Goal: Use online tool/utility: Utilize a website feature to perform a specific function

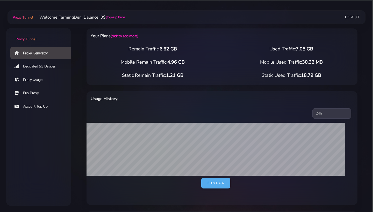
scroll to position [171, 0]
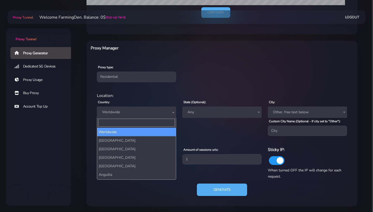
click at [133, 113] on span "Worldwide" at bounding box center [136, 112] width 73 height 7
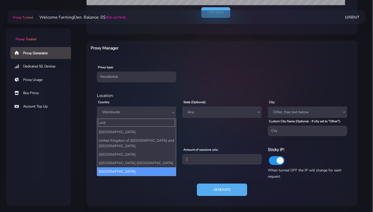
type input "unit"
select select "US"
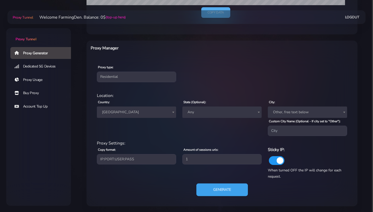
click at [220, 191] on button "Generate" at bounding box center [221, 190] width 51 height 13
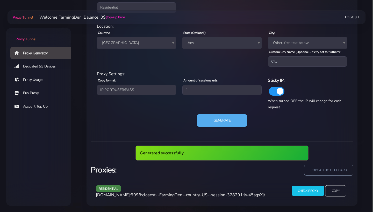
click at [332, 190] on input "Copy" at bounding box center [335, 190] width 21 height 11
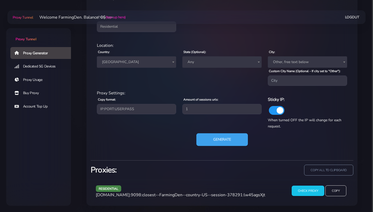
scroll to position [224, 0]
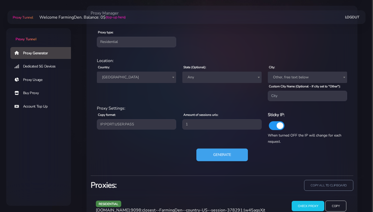
click at [219, 161] on button "Generate" at bounding box center [221, 155] width 51 height 13
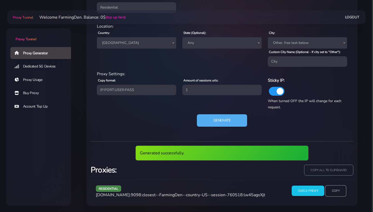
click at [336, 190] on input "Copy" at bounding box center [335, 190] width 21 height 11
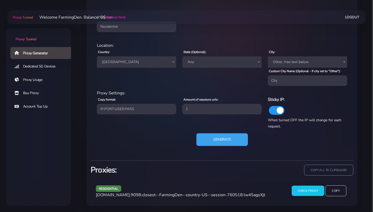
click at [208, 138] on button "Generate" at bounding box center [221, 139] width 51 height 13
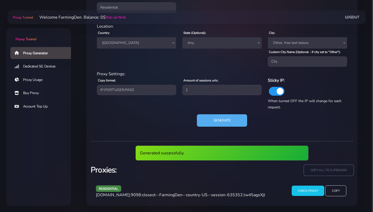
scroll to position [243, 0]
click at [345, 187] on input "Copy" at bounding box center [335, 190] width 21 height 11
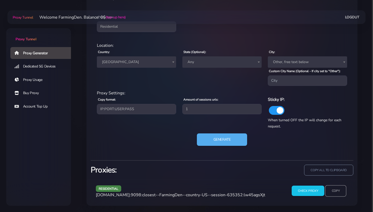
scroll to position [224, 0]
click at [222, 138] on button "Generate" at bounding box center [221, 139] width 51 height 13
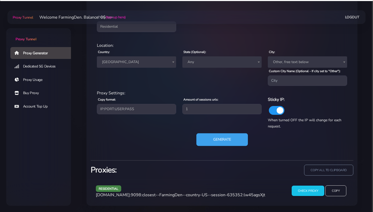
click at [224, 141] on button "Generate" at bounding box center [221, 139] width 51 height 13
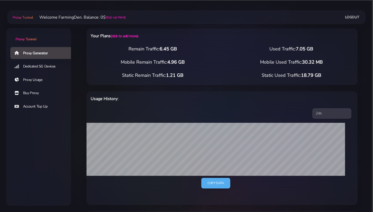
scroll to position [174, 0]
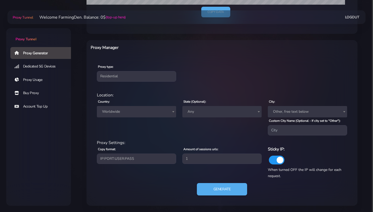
click at [145, 108] on span "Worldwide" at bounding box center [136, 111] width 73 height 7
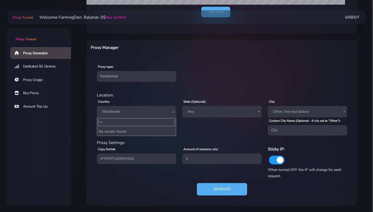
type input "г"
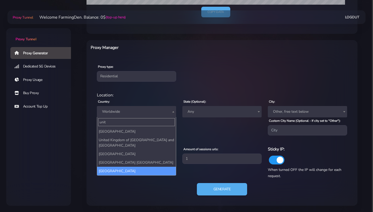
type input "unit"
select select "US"
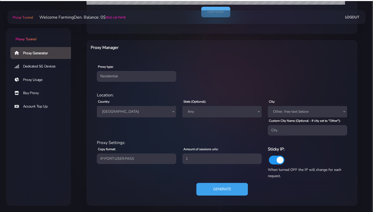
click at [229, 187] on button "Generate" at bounding box center [221, 189] width 51 height 13
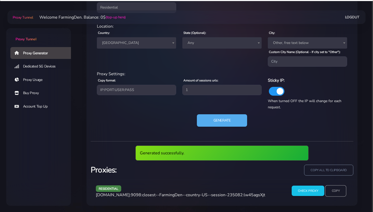
click at [337, 191] on input "Copy" at bounding box center [335, 190] width 21 height 11
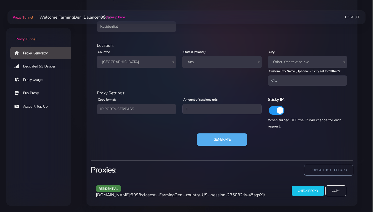
scroll to position [224, 0]
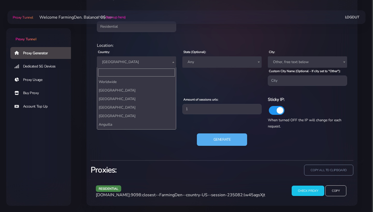
click at [121, 58] on span "[GEOGRAPHIC_DATA]" at bounding box center [136, 61] width 73 height 7
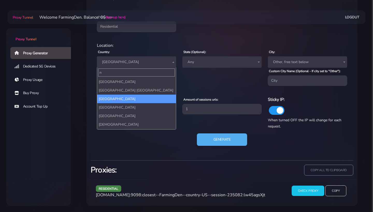
scroll to position [1274, 0]
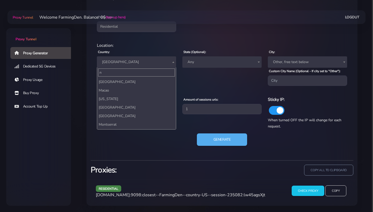
type input "ne"
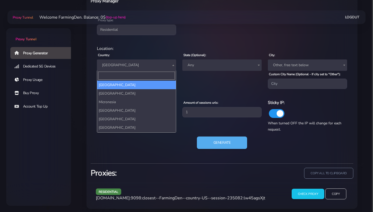
click at [146, 56] on div "Country: Worldwide Andorra United Arab Emirates Afghanistan Antigua and Barbuda…" at bounding box center [136, 70] width 85 height 37
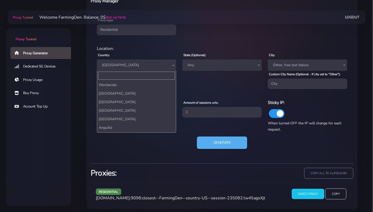
click at [143, 63] on span "[GEOGRAPHIC_DATA]" at bounding box center [136, 65] width 73 height 7
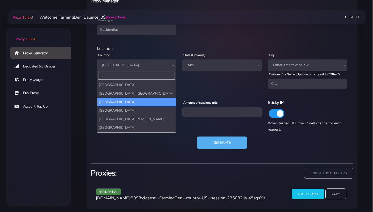
scroll to position [0, 0]
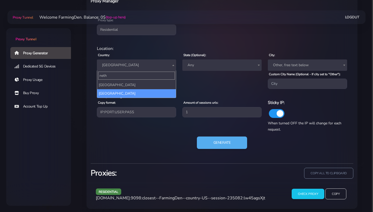
type input "neth"
select select "NL"
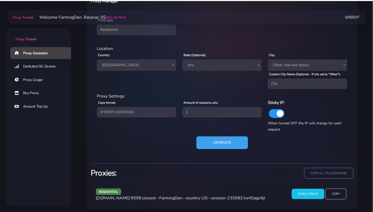
click at [218, 149] on button "Generate" at bounding box center [221, 143] width 51 height 13
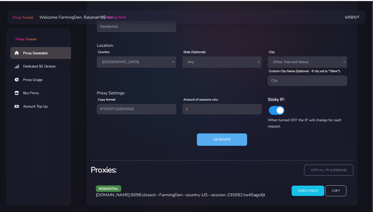
scroll to position [224, 0]
click at [219, 144] on button "Generate" at bounding box center [221, 139] width 51 height 13
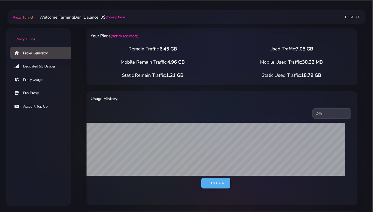
scroll to position [99, 0]
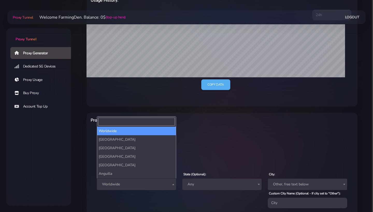
click at [136, 189] on span "Worldwide" at bounding box center [136, 184] width 79 height 11
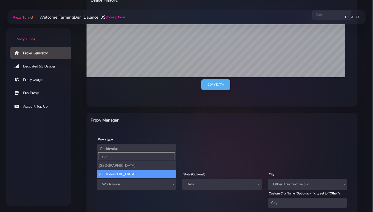
type input "neth"
select select "NL"
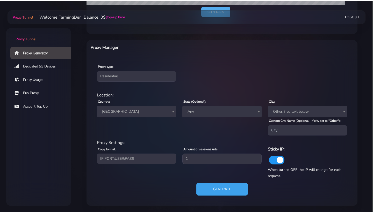
scroll to position [174, 0]
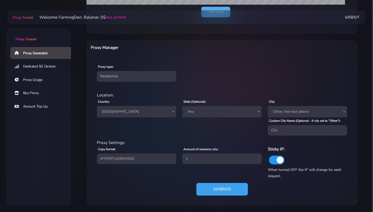
click at [214, 191] on button "Generate" at bounding box center [221, 189] width 51 height 13
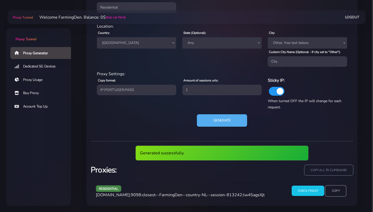
click at [336, 192] on input "Copy" at bounding box center [335, 190] width 21 height 11
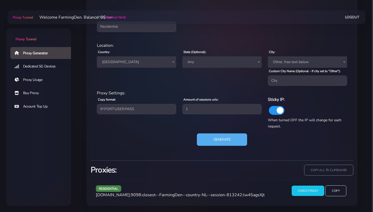
scroll to position [224, 0]
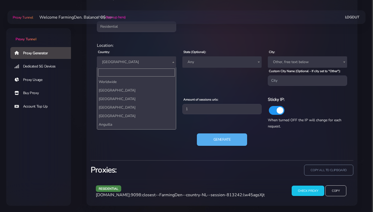
click at [127, 60] on span "[GEOGRAPHIC_DATA]" at bounding box center [136, 61] width 73 height 7
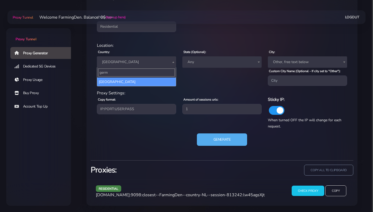
type input "germ"
select select "DE"
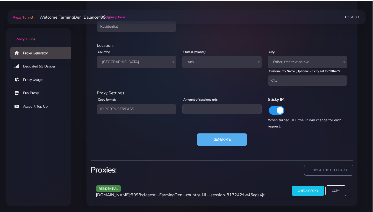
scroll to position [224, 0]
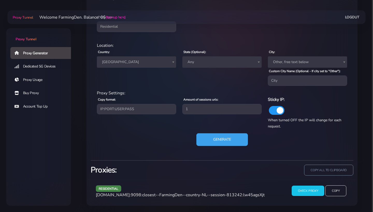
click at [220, 137] on button "Generate" at bounding box center [221, 139] width 51 height 13
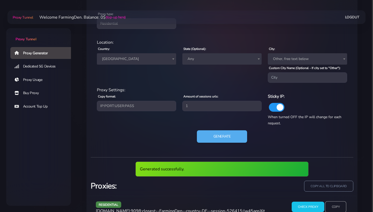
click at [341, 207] on input "Copy" at bounding box center [335, 206] width 21 height 11
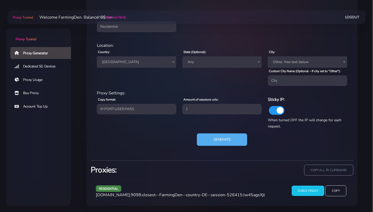
click at [151, 61] on span "[GEOGRAPHIC_DATA]" at bounding box center [136, 61] width 73 height 7
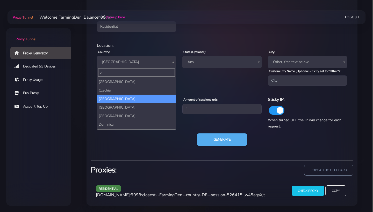
scroll to position [0, 0]
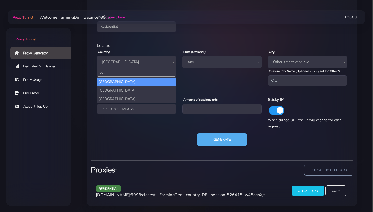
type input "bel"
select select "BE"
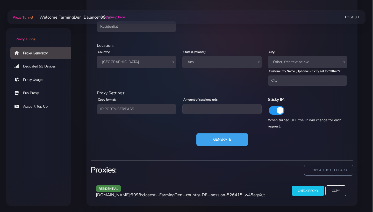
click at [203, 136] on button "Generate" at bounding box center [221, 139] width 51 height 13
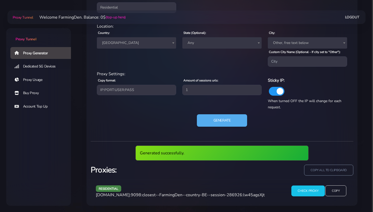
click at [314, 190] on input "Check Proxy" at bounding box center [307, 190] width 33 height 11
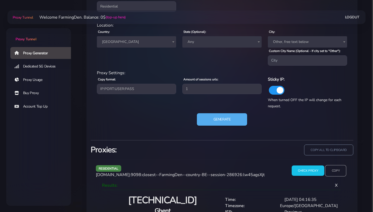
click at [334, 176] on input "Copy" at bounding box center [335, 170] width 21 height 11
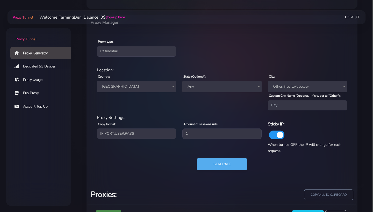
scroll to position [179, 0]
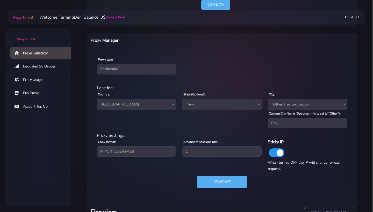
click at [127, 105] on span "[GEOGRAPHIC_DATA]" at bounding box center [136, 104] width 73 height 7
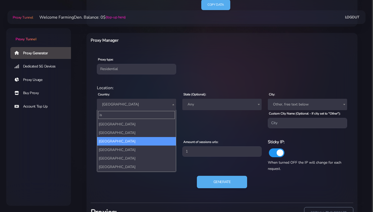
scroll to position [0, 0]
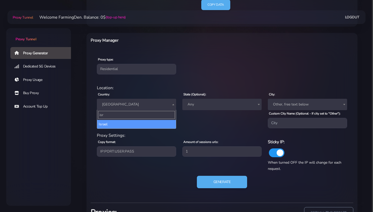
type input "isr"
select select "IL"
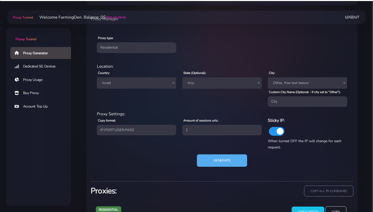
scroll to position [205, 0]
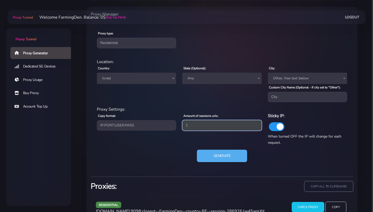
click at [193, 129] on input "1" at bounding box center [221, 125] width 79 height 10
type input "4"
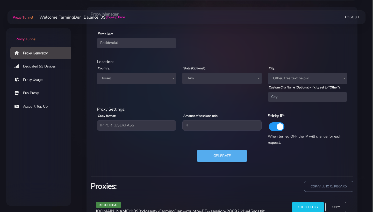
click at [204, 153] on div "Generate" at bounding box center [222, 158] width 256 height 17
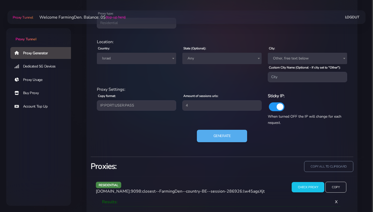
scroll to position [224, 0]
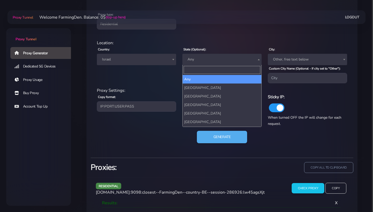
click at [202, 60] on span "Any" at bounding box center [221, 59] width 73 height 7
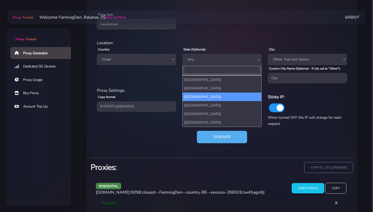
scroll to position [9, 0]
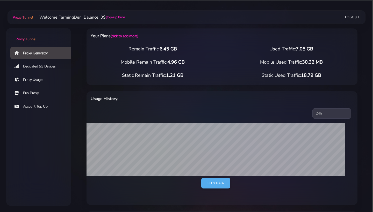
scroll to position [174, 0]
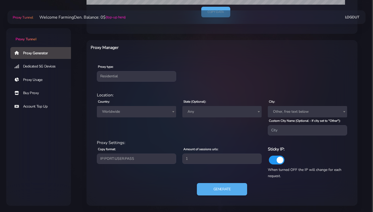
click at [150, 110] on span "Worldwide" at bounding box center [136, 111] width 73 height 7
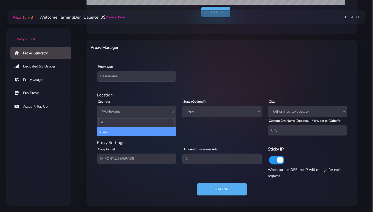
type input "isr"
select select "IL"
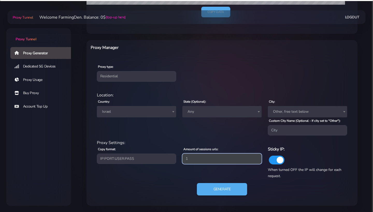
click at [191, 162] on input "1" at bounding box center [221, 159] width 79 height 10
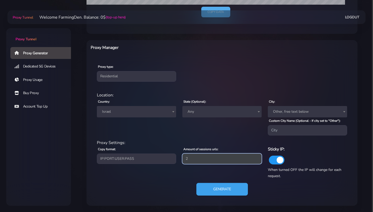
type input "2"
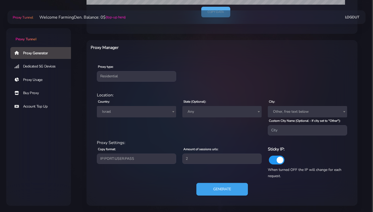
click at [215, 192] on button "Generate" at bounding box center [221, 189] width 51 height 13
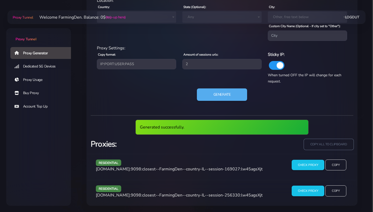
scroll to position [269, 0]
click at [326, 144] on input "copy all to clipboard" at bounding box center [328, 144] width 50 height 11
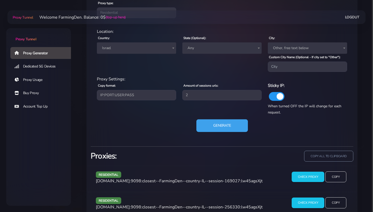
scroll to position [207, 0]
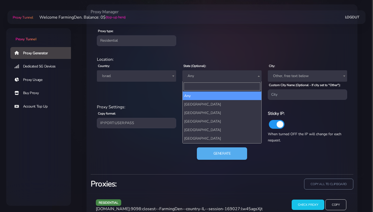
click at [192, 72] on span "Any" at bounding box center [221, 75] width 73 height 7
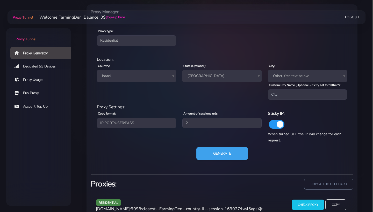
click at [206, 153] on button "Generate" at bounding box center [221, 153] width 51 height 13
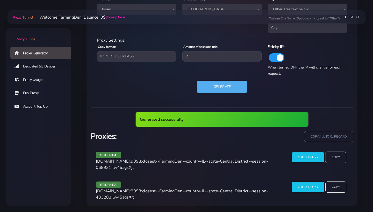
scroll to position [277, 0]
click at [343, 157] on input "Copy" at bounding box center [335, 157] width 21 height 11
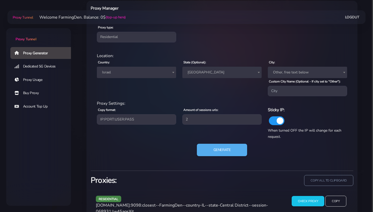
scroll to position [201, 0]
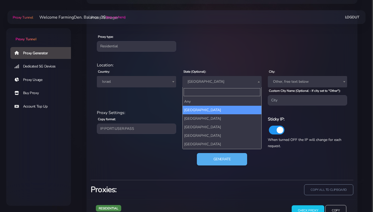
click at [208, 81] on span "[GEOGRAPHIC_DATA]" at bounding box center [221, 81] width 73 height 7
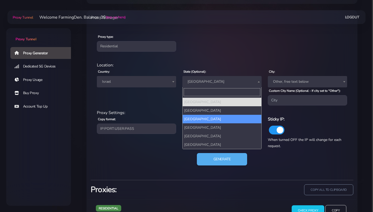
scroll to position [8, 0]
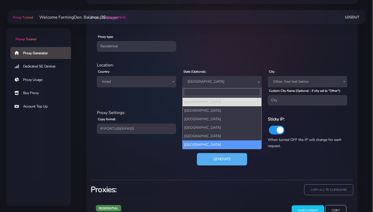
select select "[GEOGRAPHIC_DATA]"
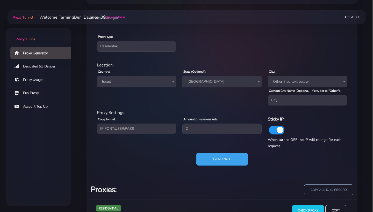
click at [208, 161] on button "Generate" at bounding box center [221, 159] width 51 height 13
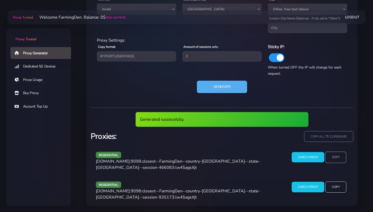
click at [337, 155] on input "Copy" at bounding box center [335, 157] width 21 height 11
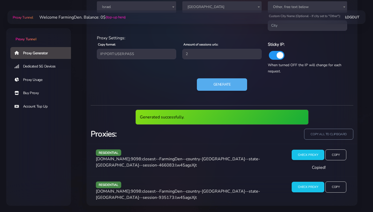
scroll to position [260, 0]
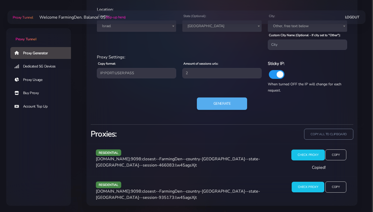
click at [316, 156] on input "Check Proxy" at bounding box center [307, 155] width 33 height 11
